Goal: Task Accomplishment & Management: Manage account settings

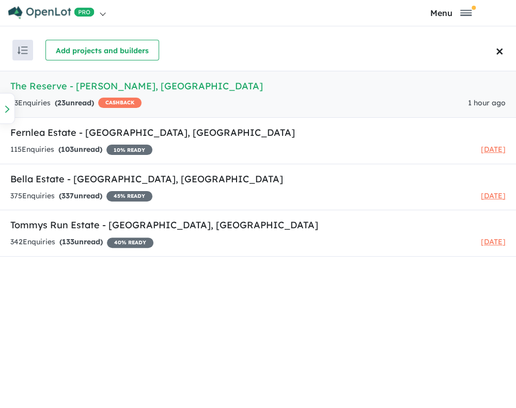
click at [88, 93] on h5 "The Reserve - [PERSON_NAME][GEOGRAPHIC_DATA]" at bounding box center [258, 86] width 496 height 14
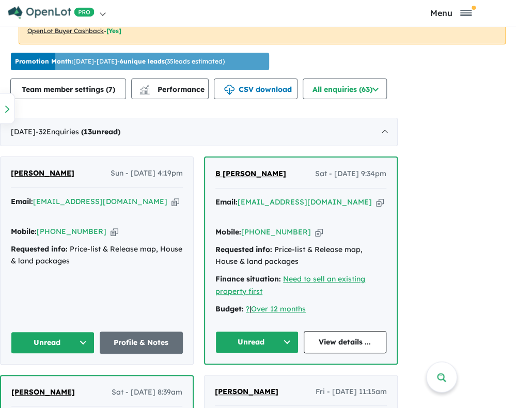
scroll to position [564, 0]
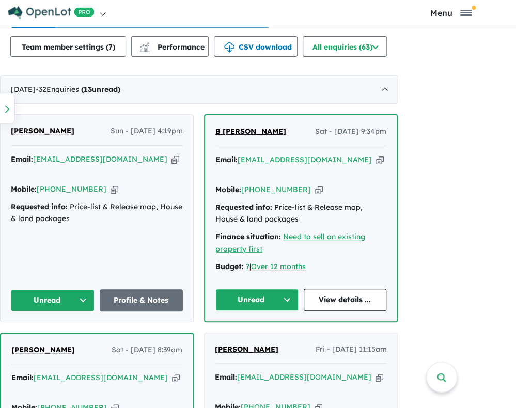
click at [88, 289] on button "Unread" at bounding box center [53, 300] width 84 height 22
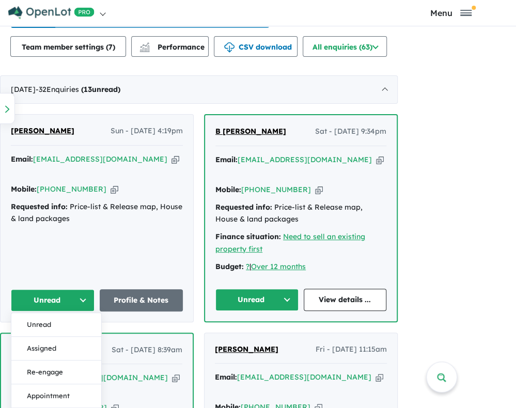
drag, startPoint x: 89, startPoint y: 336, endPoint x: 112, endPoint y: 335, distance: 22.2
click at [89, 336] on button "Assigned" at bounding box center [56, 348] width 90 height 24
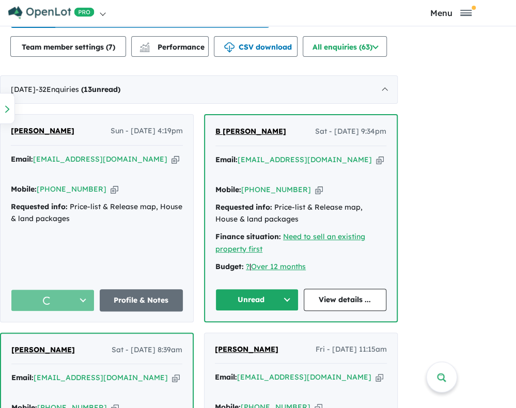
click at [256, 289] on button "Unread" at bounding box center [256, 300] width 83 height 22
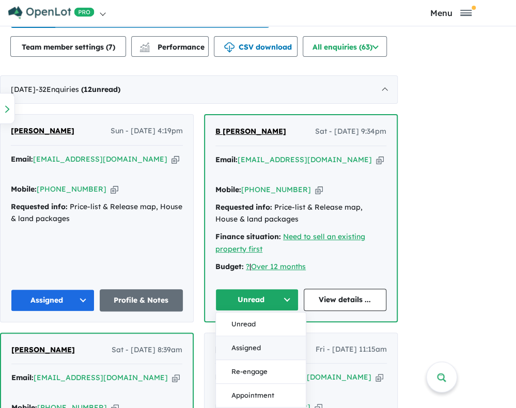
click at [268, 336] on button "Assigned" at bounding box center [261, 348] width 90 height 24
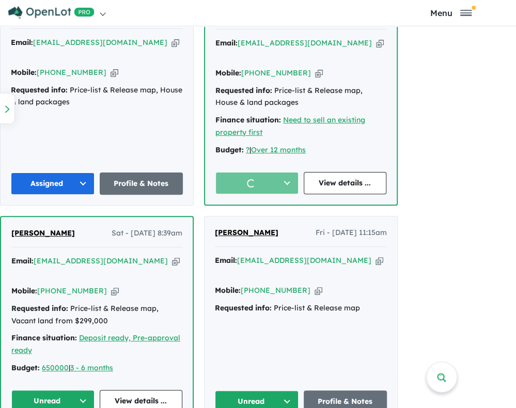
scroll to position [771, 0]
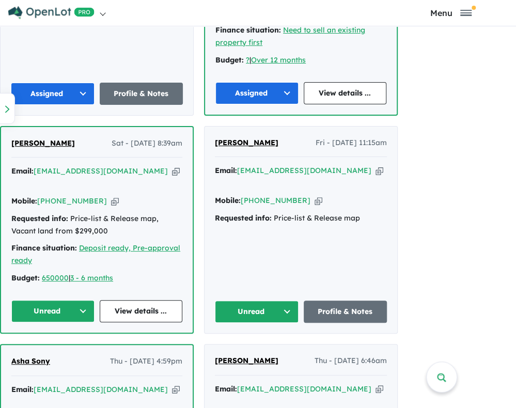
click at [64, 300] on button "Unread" at bounding box center [52, 311] width 83 height 22
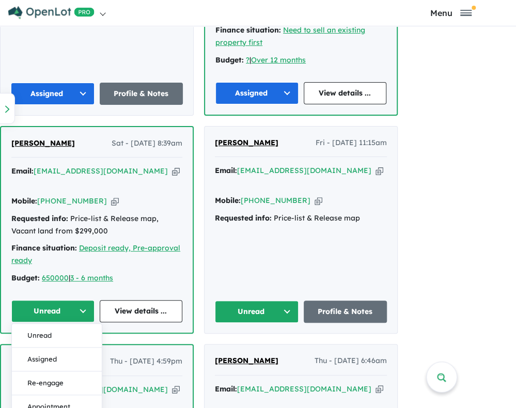
drag, startPoint x: 77, startPoint y: 336, endPoint x: 156, endPoint y: 333, distance: 78.6
click at [77, 347] on button "Assigned" at bounding box center [57, 359] width 90 height 24
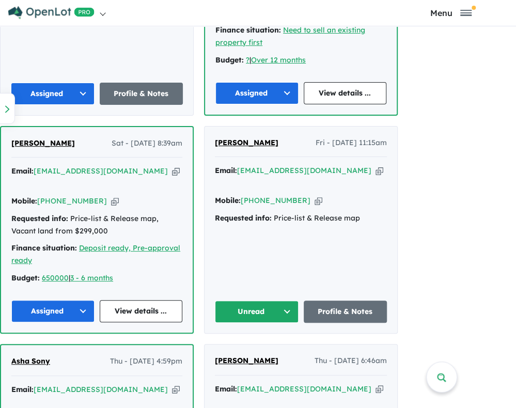
click at [273, 301] on button "Unread" at bounding box center [257, 312] width 84 height 22
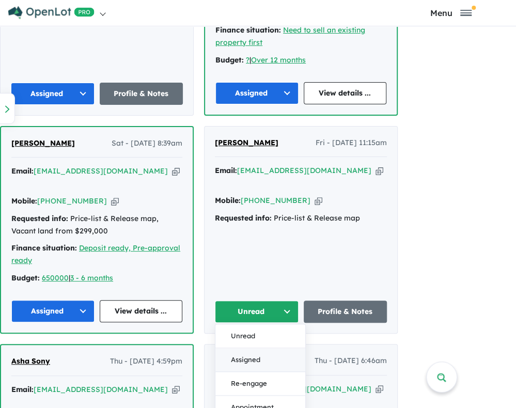
click at [264, 348] on button "Assigned" at bounding box center [260, 360] width 90 height 24
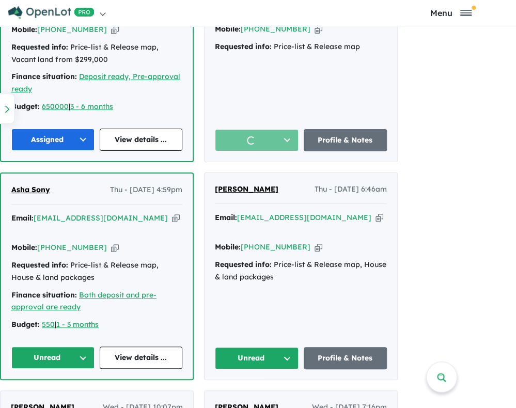
scroll to position [1029, 0]
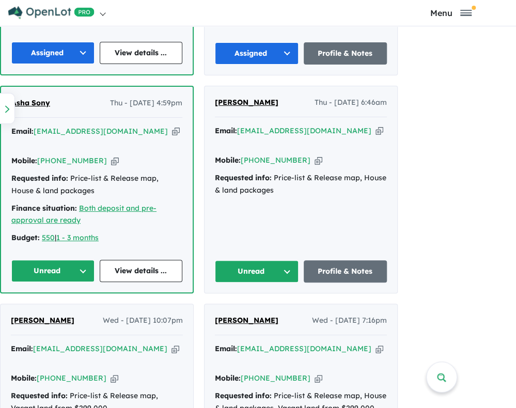
click at [284, 260] on button "Unread" at bounding box center [257, 271] width 84 height 22
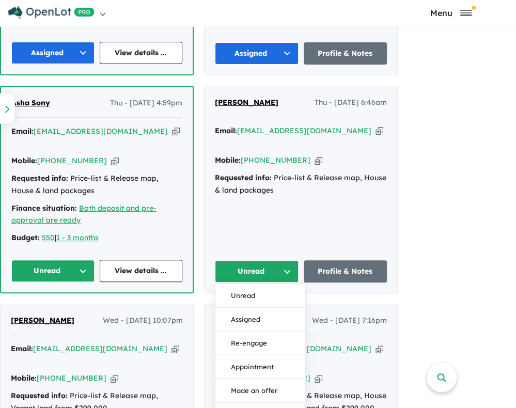
drag, startPoint x: 267, startPoint y: 278, endPoint x: 173, endPoint y: 248, distance: 98.7
click at [266, 308] on button "Assigned" at bounding box center [260, 320] width 90 height 24
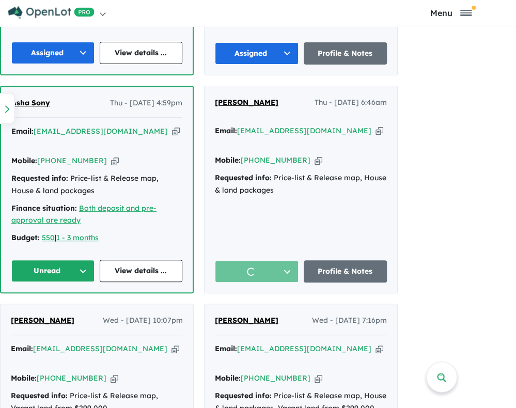
click at [65, 260] on button "Unread" at bounding box center [52, 271] width 83 height 22
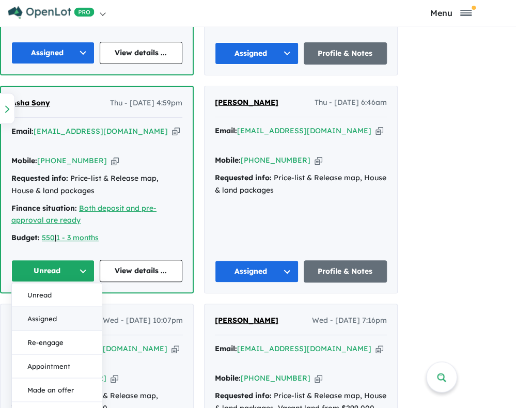
click at [70, 307] on button "Assigned" at bounding box center [57, 319] width 90 height 24
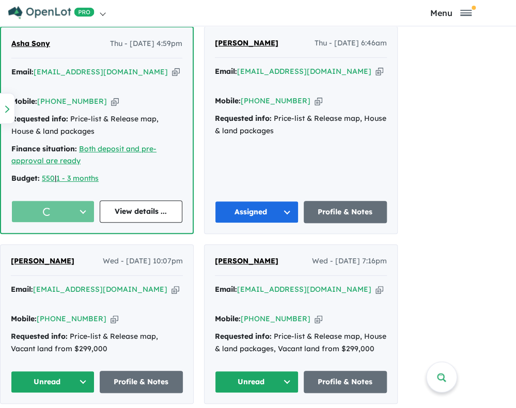
scroll to position [1236, 0]
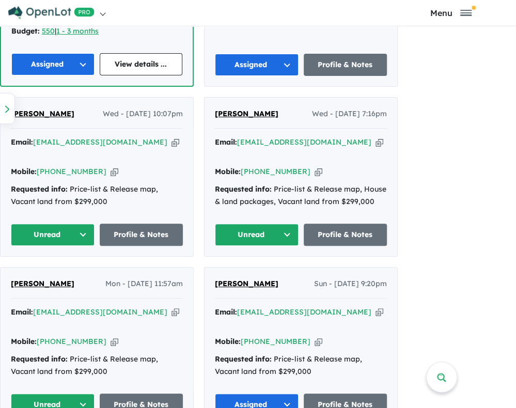
drag, startPoint x: 44, startPoint y: 195, endPoint x: 56, endPoint y: 200, distance: 12.5
click at [45, 224] on button "Unread" at bounding box center [53, 235] width 84 height 22
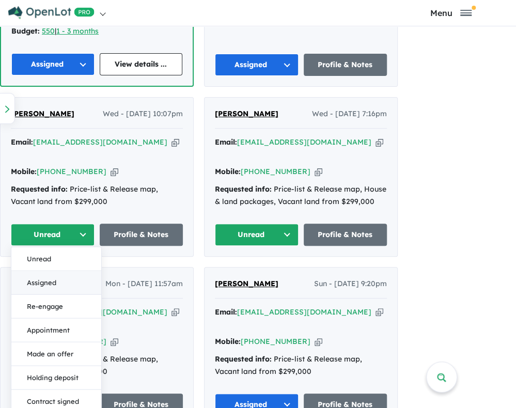
click at [69, 271] on button "Assigned" at bounding box center [56, 283] width 90 height 24
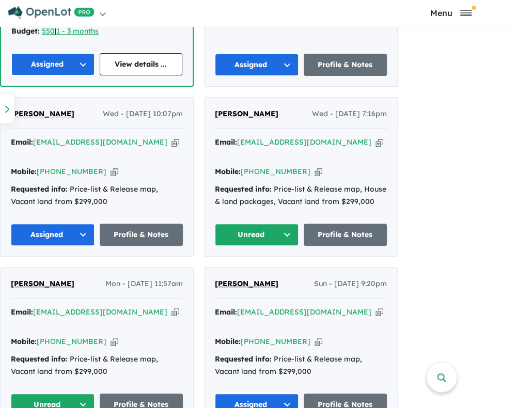
click at [265, 224] on button "Unread" at bounding box center [257, 235] width 84 height 22
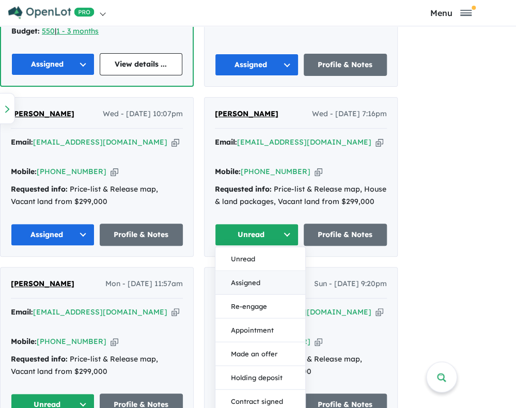
click at [263, 271] on button "Assigned" at bounding box center [260, 283] width 90 height 24
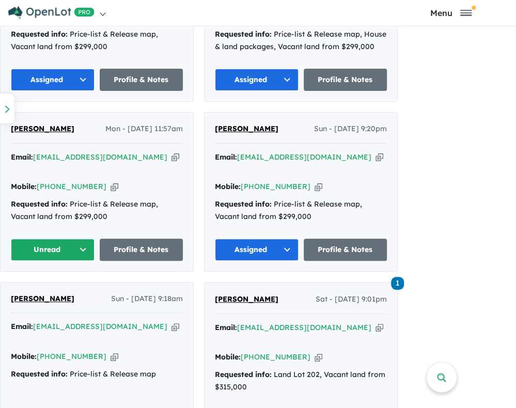
scroll to position [1391, 0]
click at [53, 239] on button "Unread" at bounding box center [53, 250] width 84 height 22
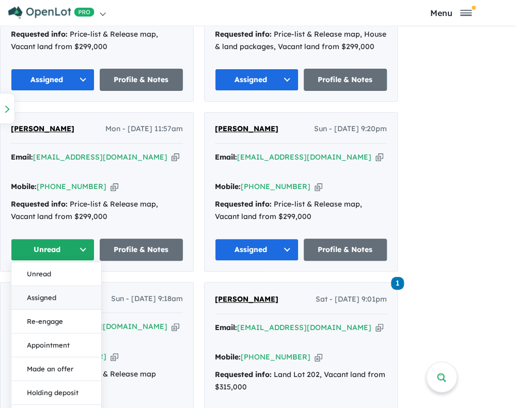
click at [68, 286] on button "Assigned" at bounding box center [56, 298] width 90 height 24
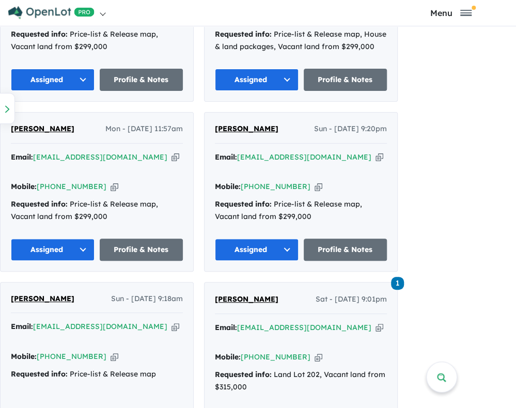
click at [281, 239] on button "Assigned" at bounding box center [257, 250] width 84 height 22
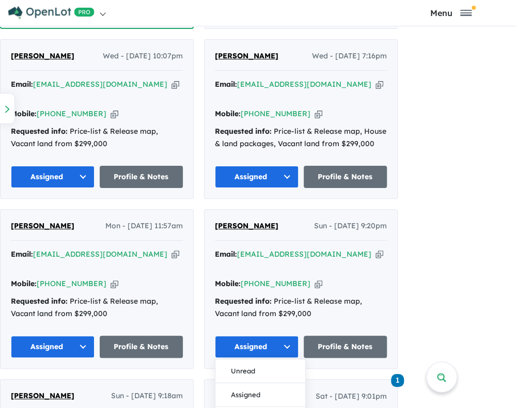
scroll to position [1288, 0]
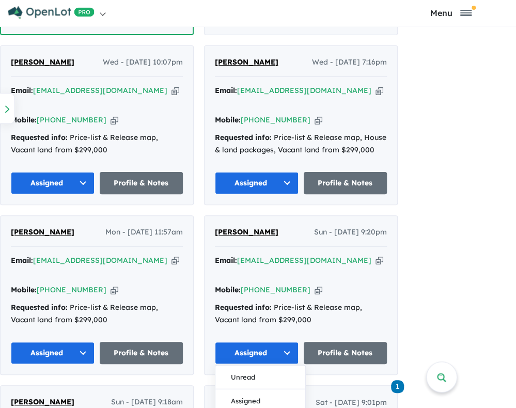
click at [172, 255] on icon "button" at bounding box center [176, 260] width 8 height 11
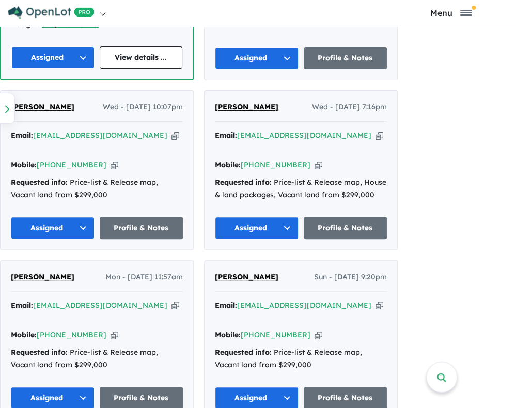
scroll to position [1081, 0]
